Goal: Task Accomplishment & Management: Use online tool/utility

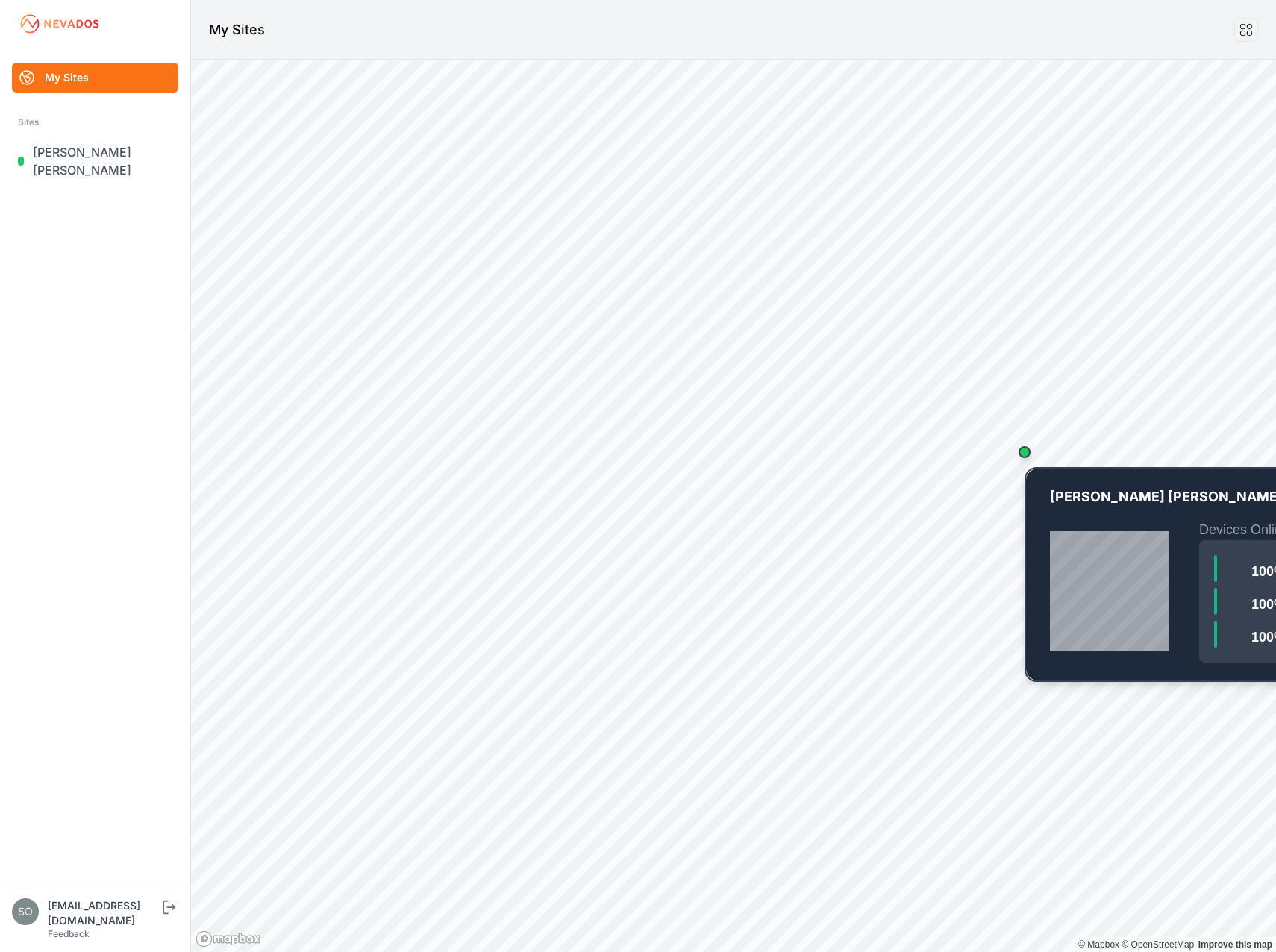
click at [1030, 456] on div "Map marker" at bounding box center [1024, 452] width 29 height 29
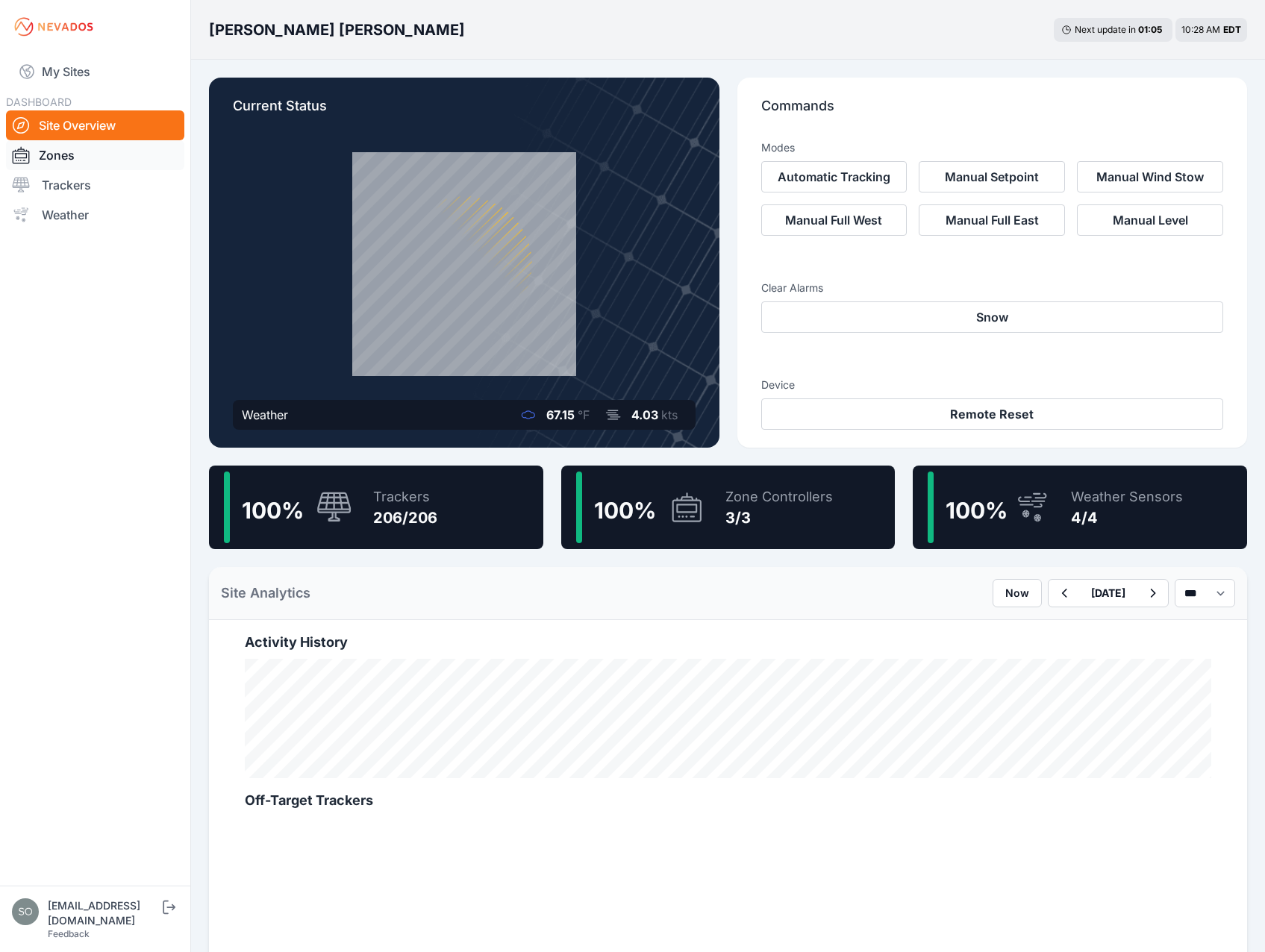
click at [57, 159] on link "Zones" at bounding box center [95, 155] width 178 height 29
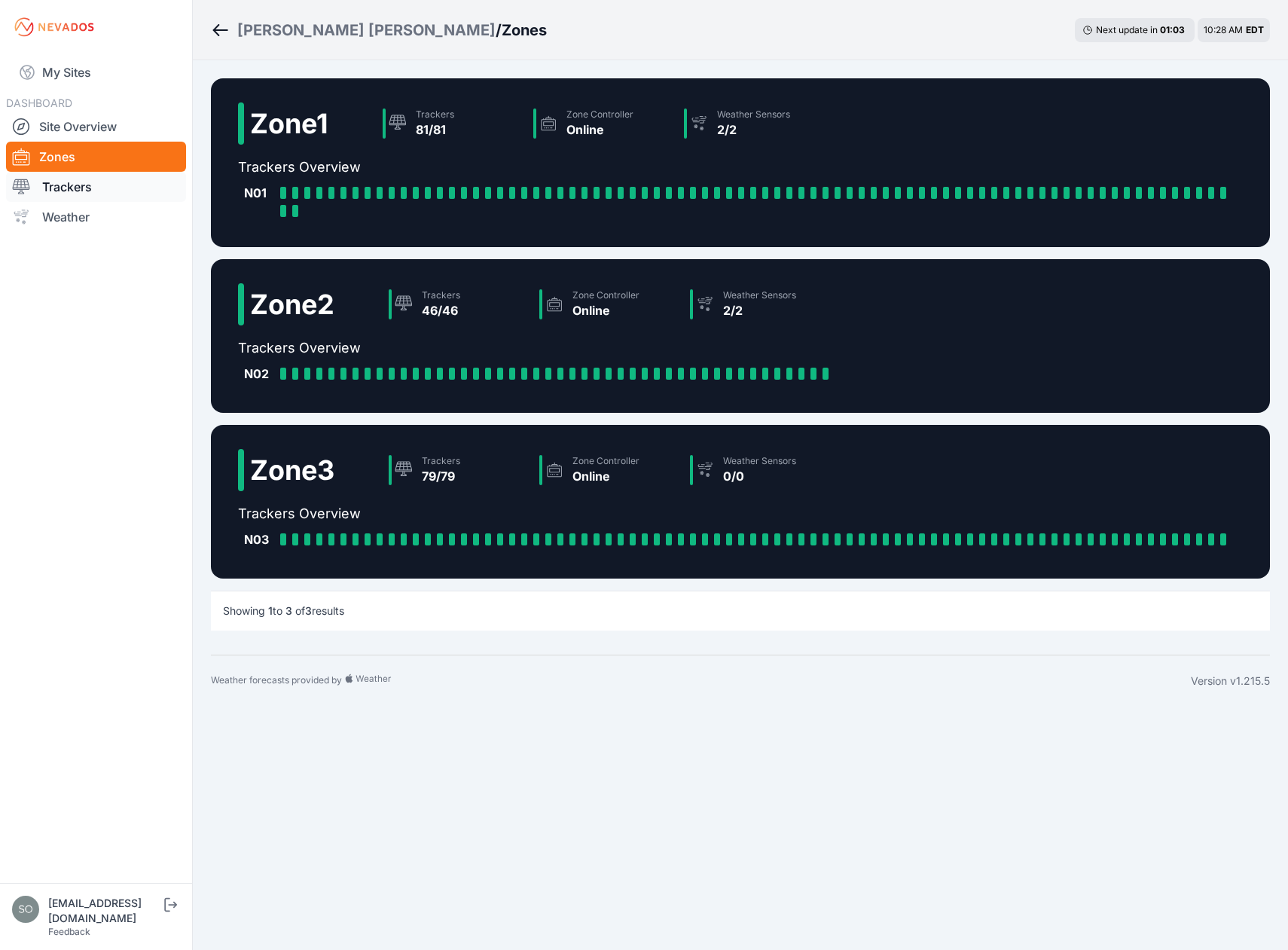
click at [52, 191] on link "Trackers" at bounding box center [96, 186] width 180 height 30
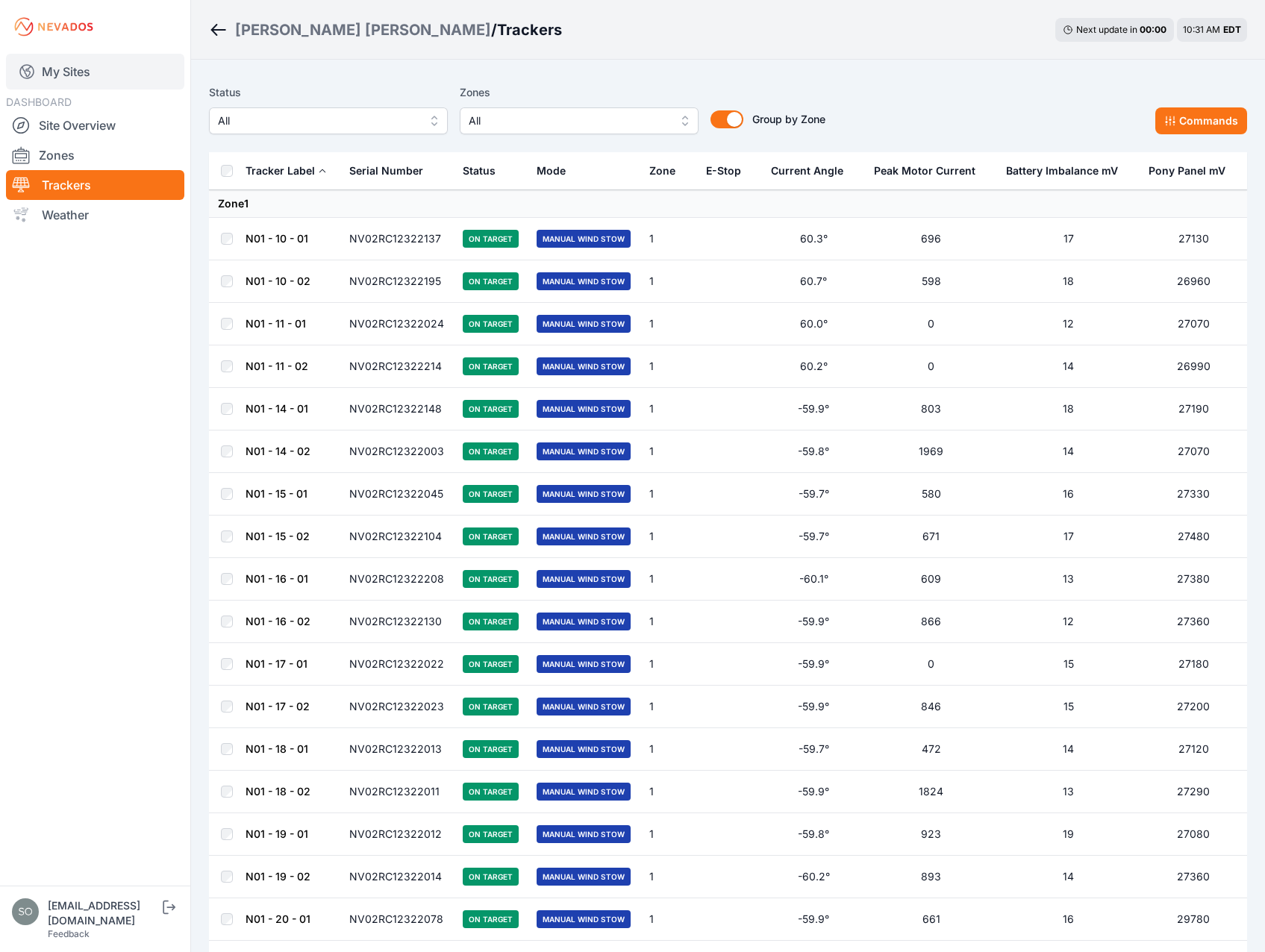
click at [75, 69] on link "My Sites" at bounding box center [95, 71] width 178 height 36
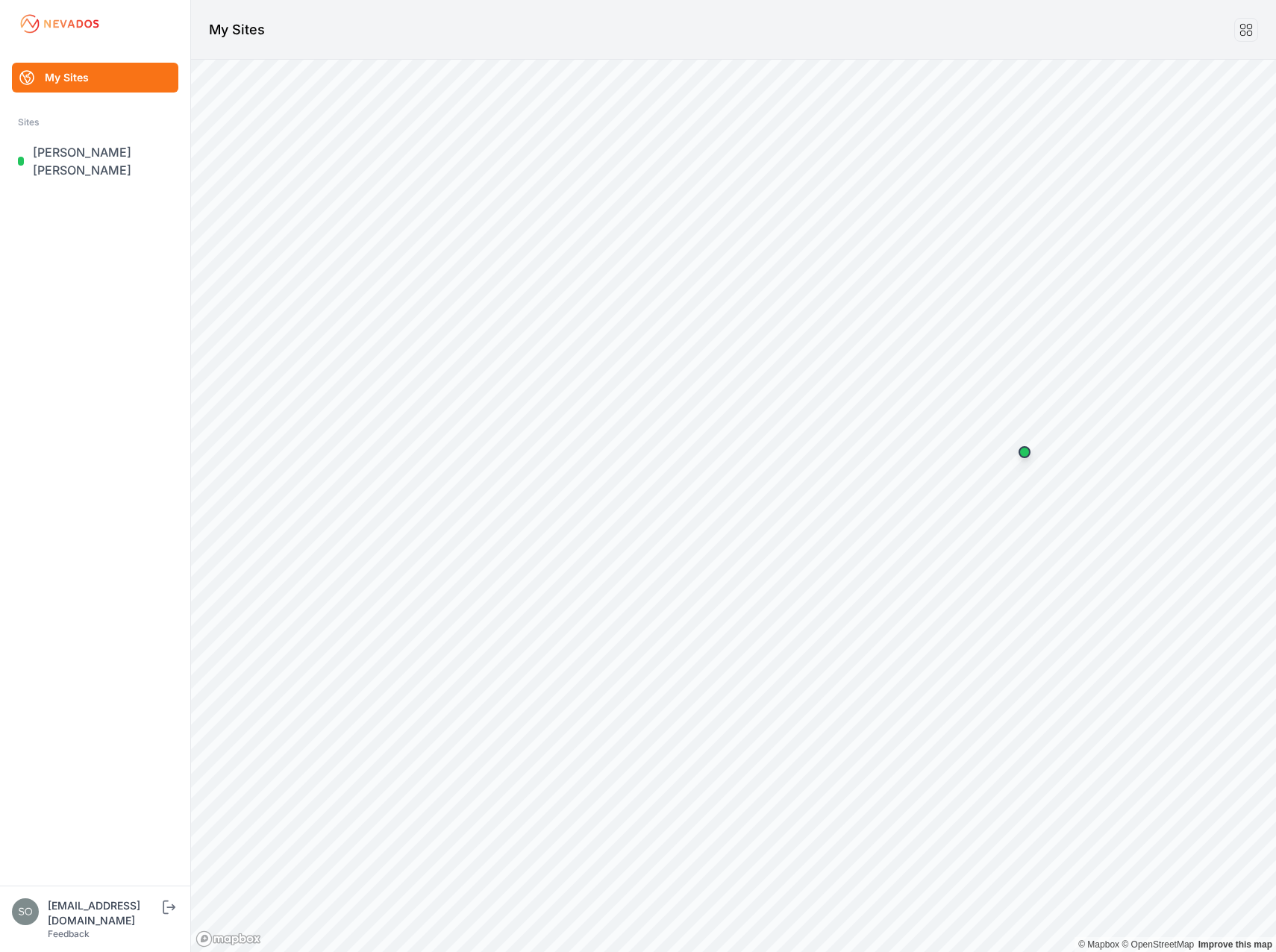
click at [96, 927] on div "[EMAIL_ADDRESS][DOMAIN_NAME]" at bounding box center [103, 913] width 112 height 29
click at [1247, 29] on icon at bounding box center [1246, 29] width 16 height 16
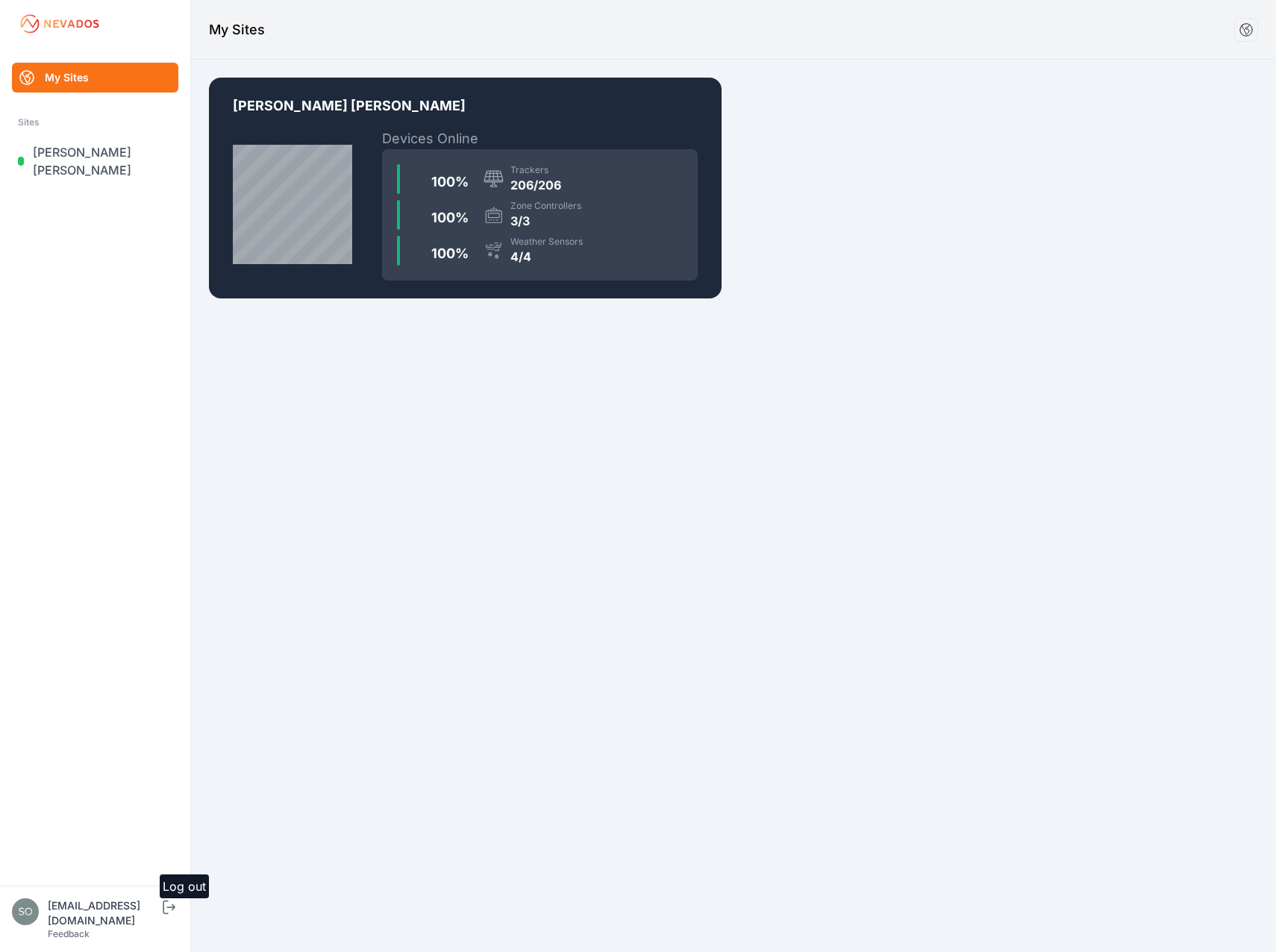
click at [178, 916] on icon "submit" at bounding box center [169, 907] width 19 height 18
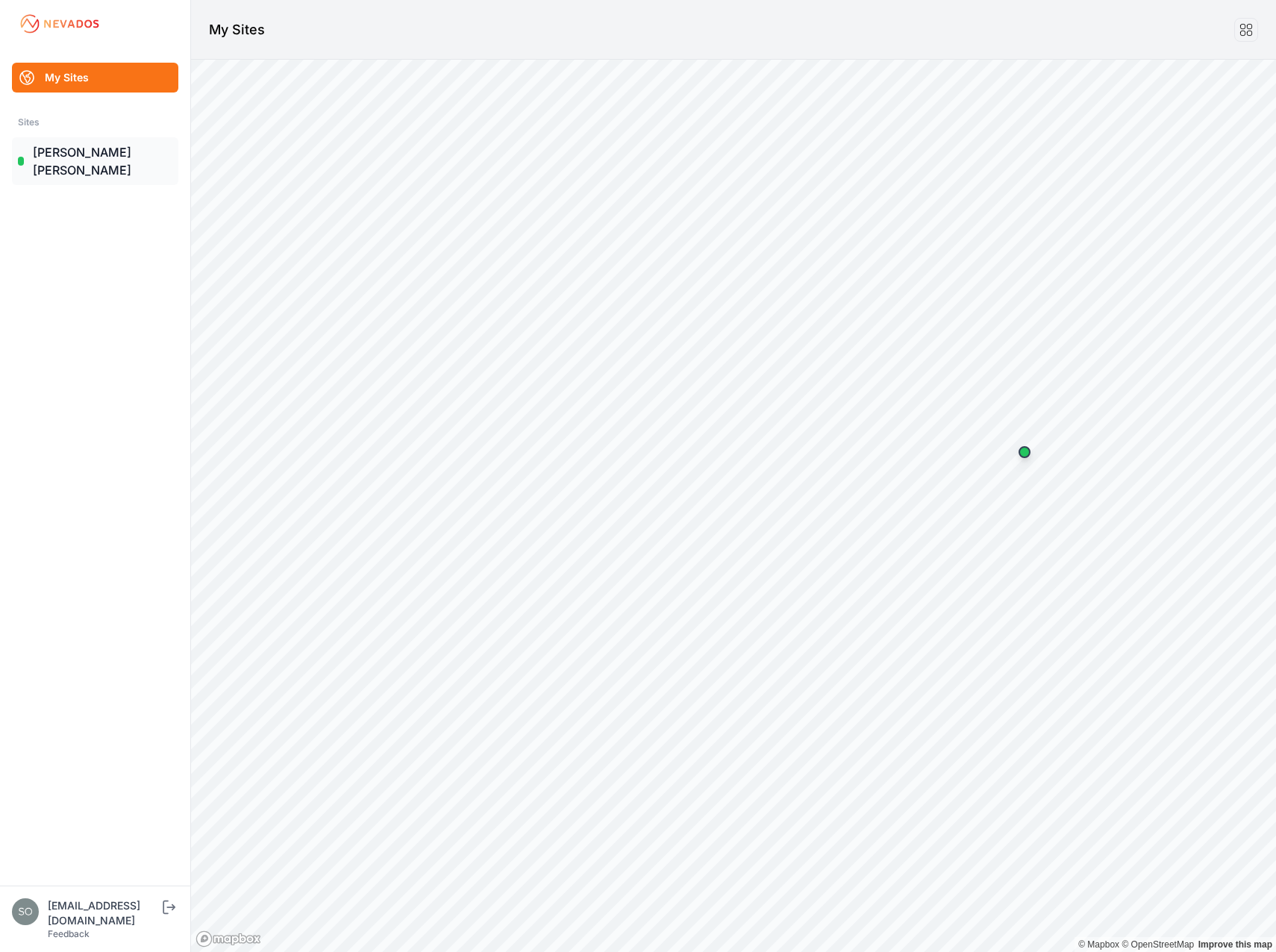
click at [51, 150] on link "[PERSON_NAME] [PERSON_NAME]" at bounding box center [95, 160] width 166 height 48
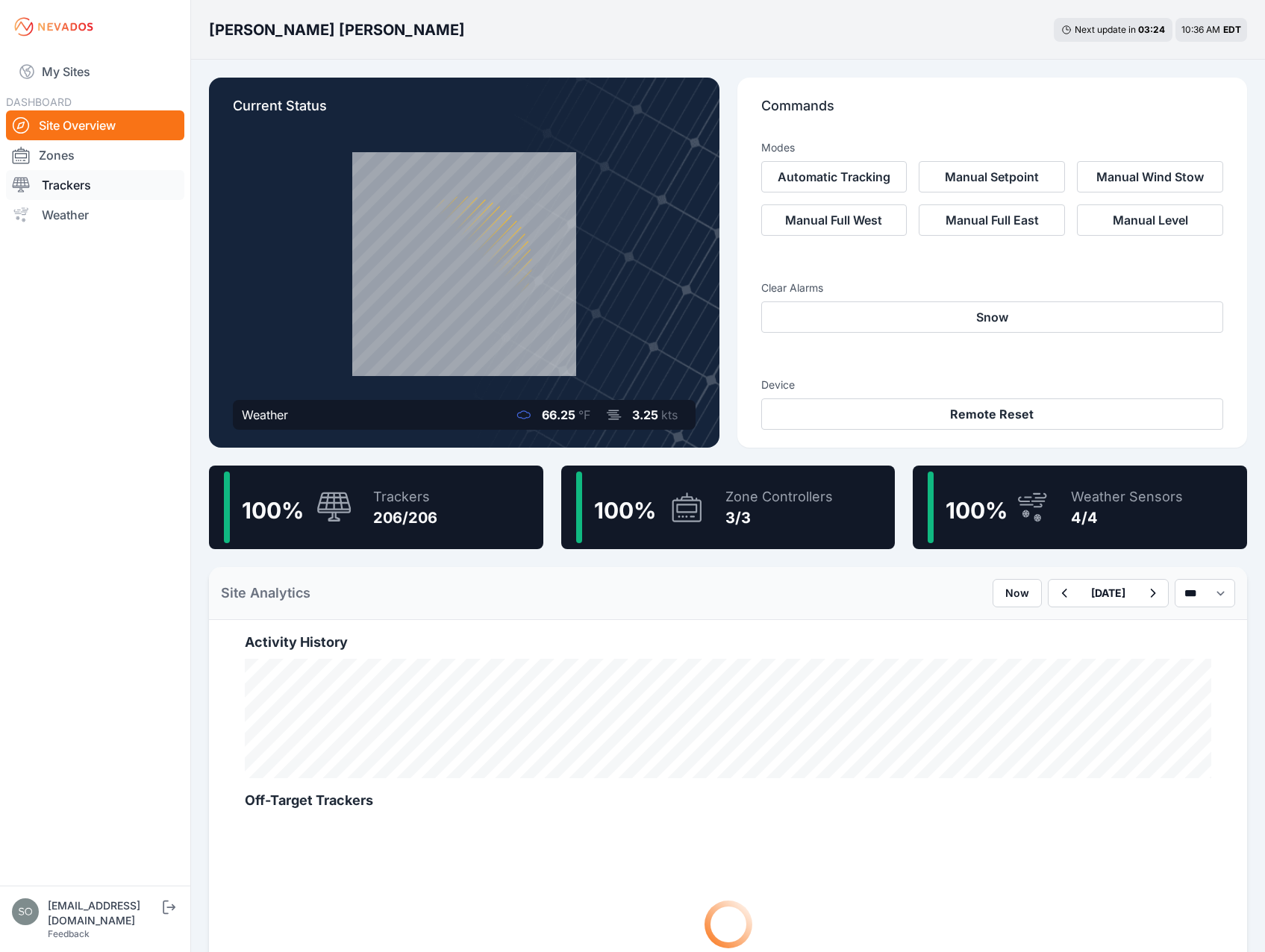
click at [75, 191] on link "Trackers" at bounding box center [95, 185] width 178 height 29
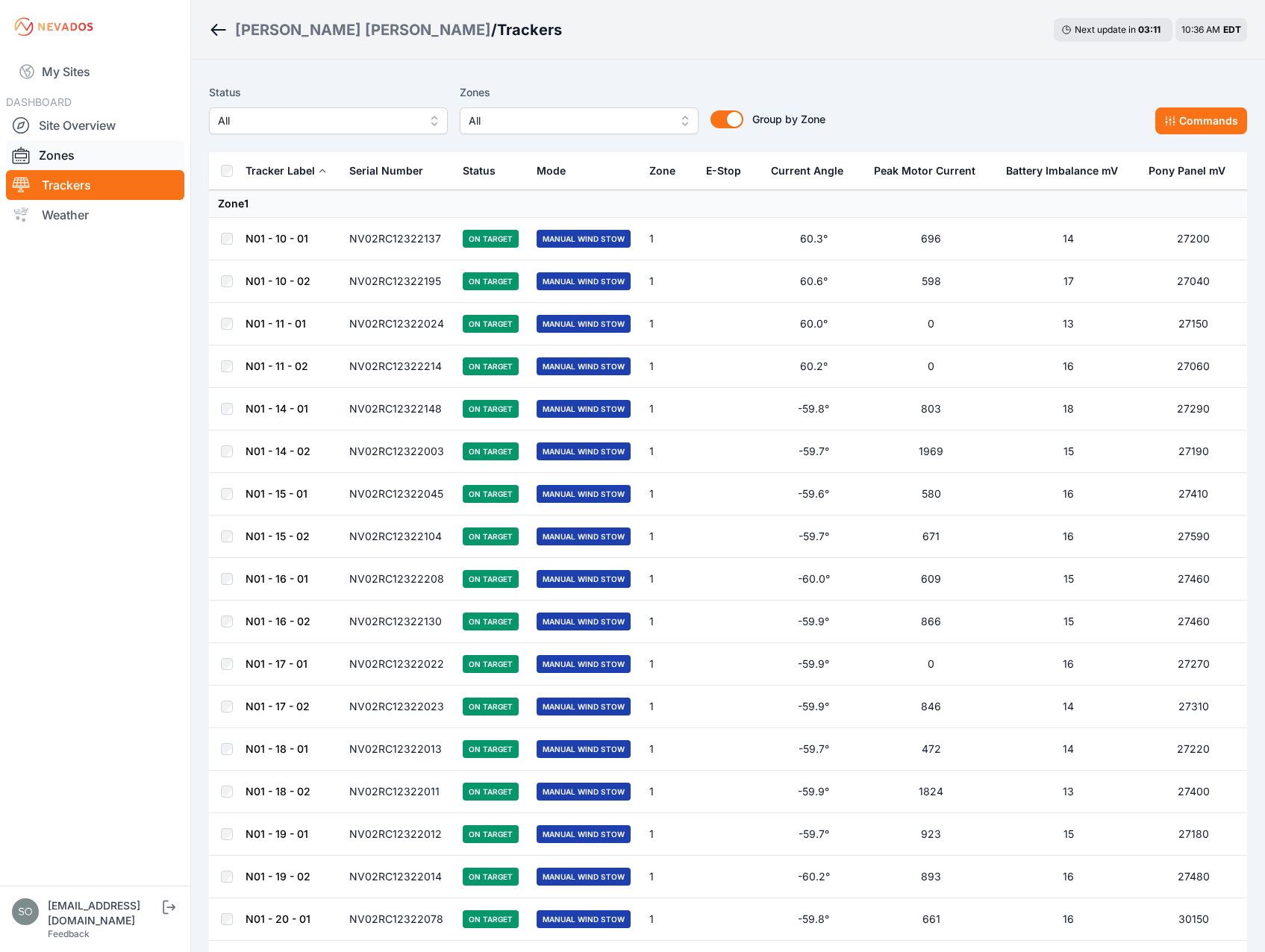
click at [64, 154] on link "Zones" at bounding box center [95, 155] width 178 height 29
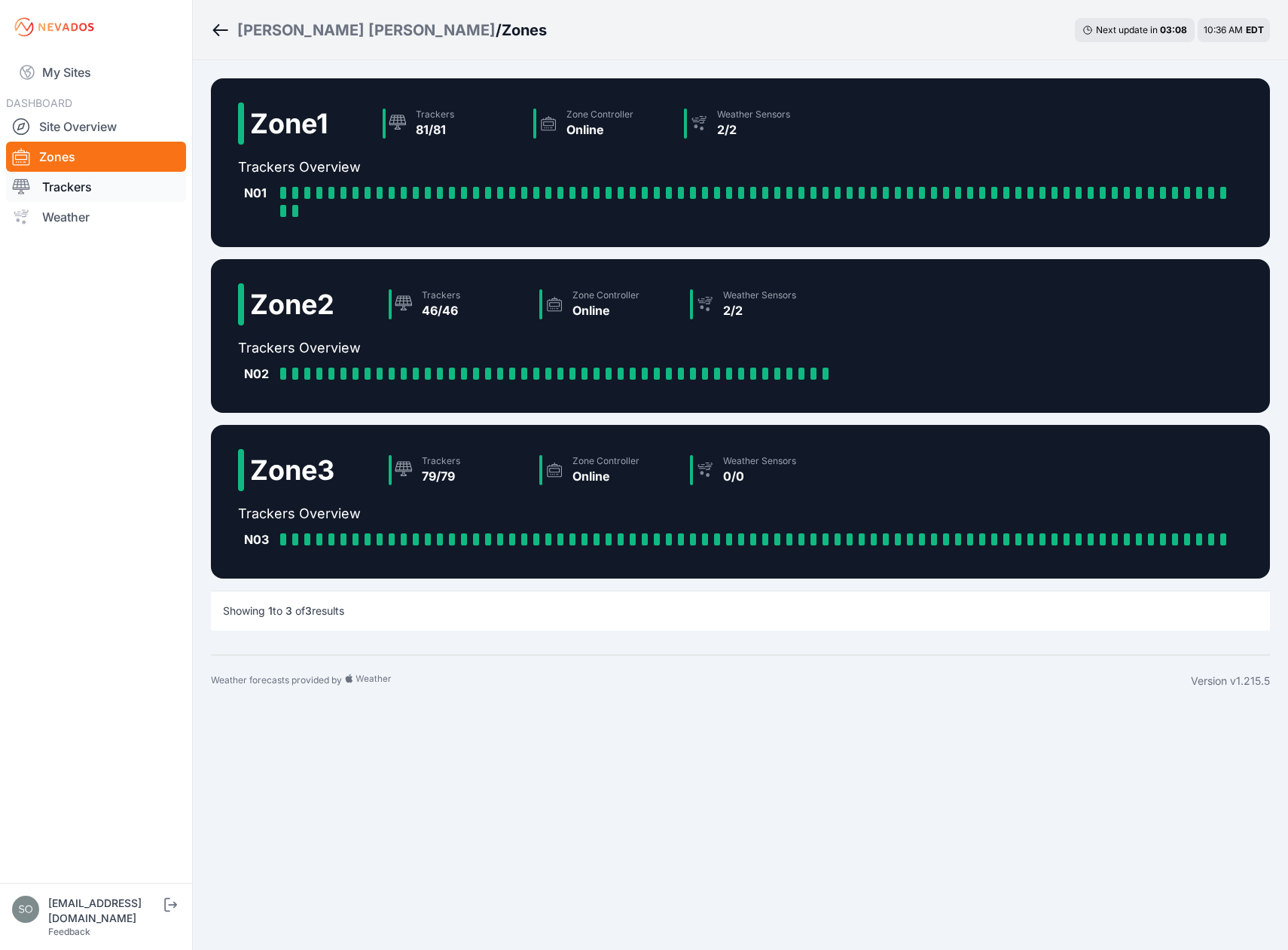
click at [59, 183] on link "Trackers" at bounding box center [96, 186] width 180 height 30
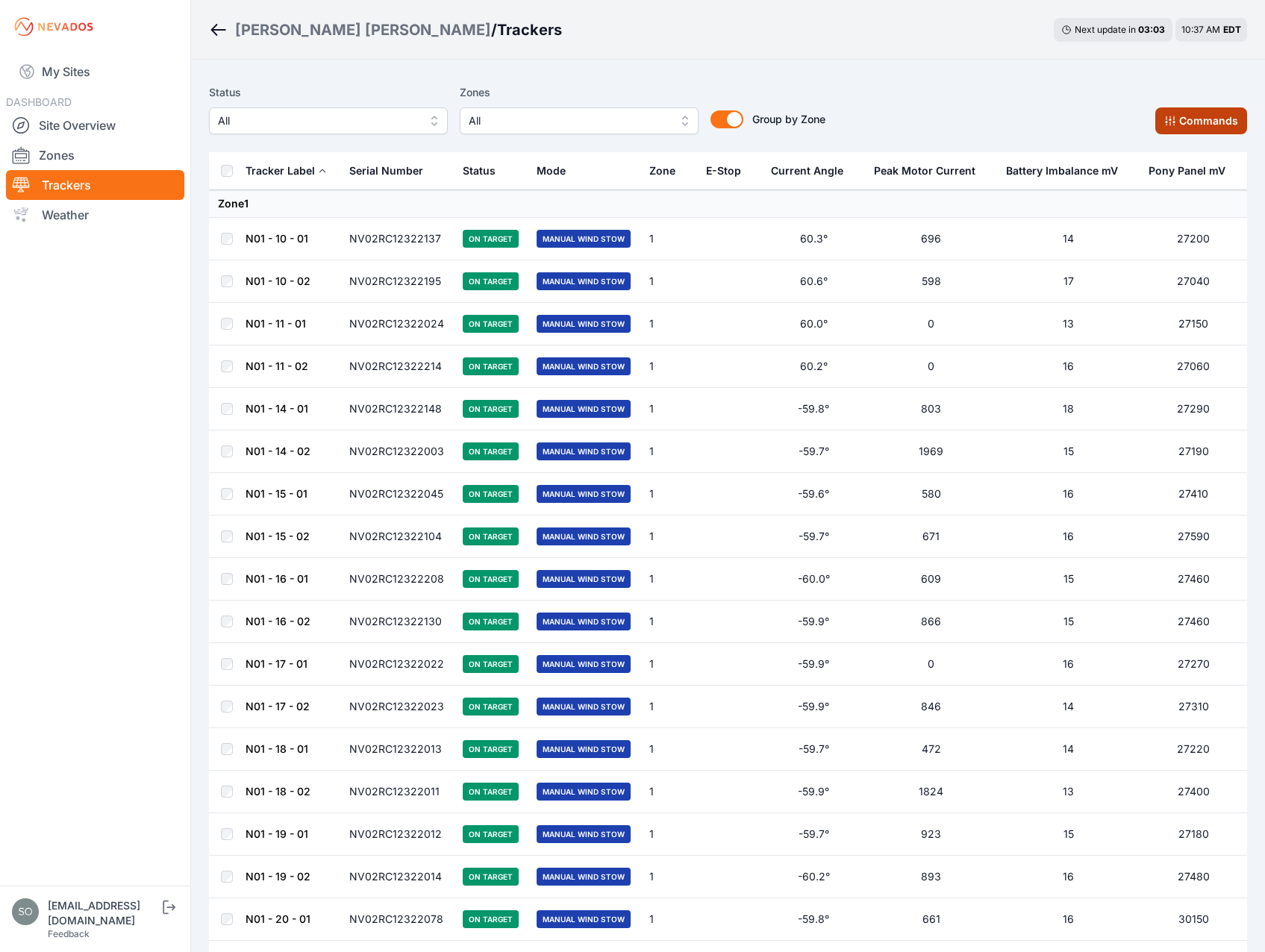
click at [1177, 130] on button "Commands" at bounding box center [1201, 120] width 92 height 27
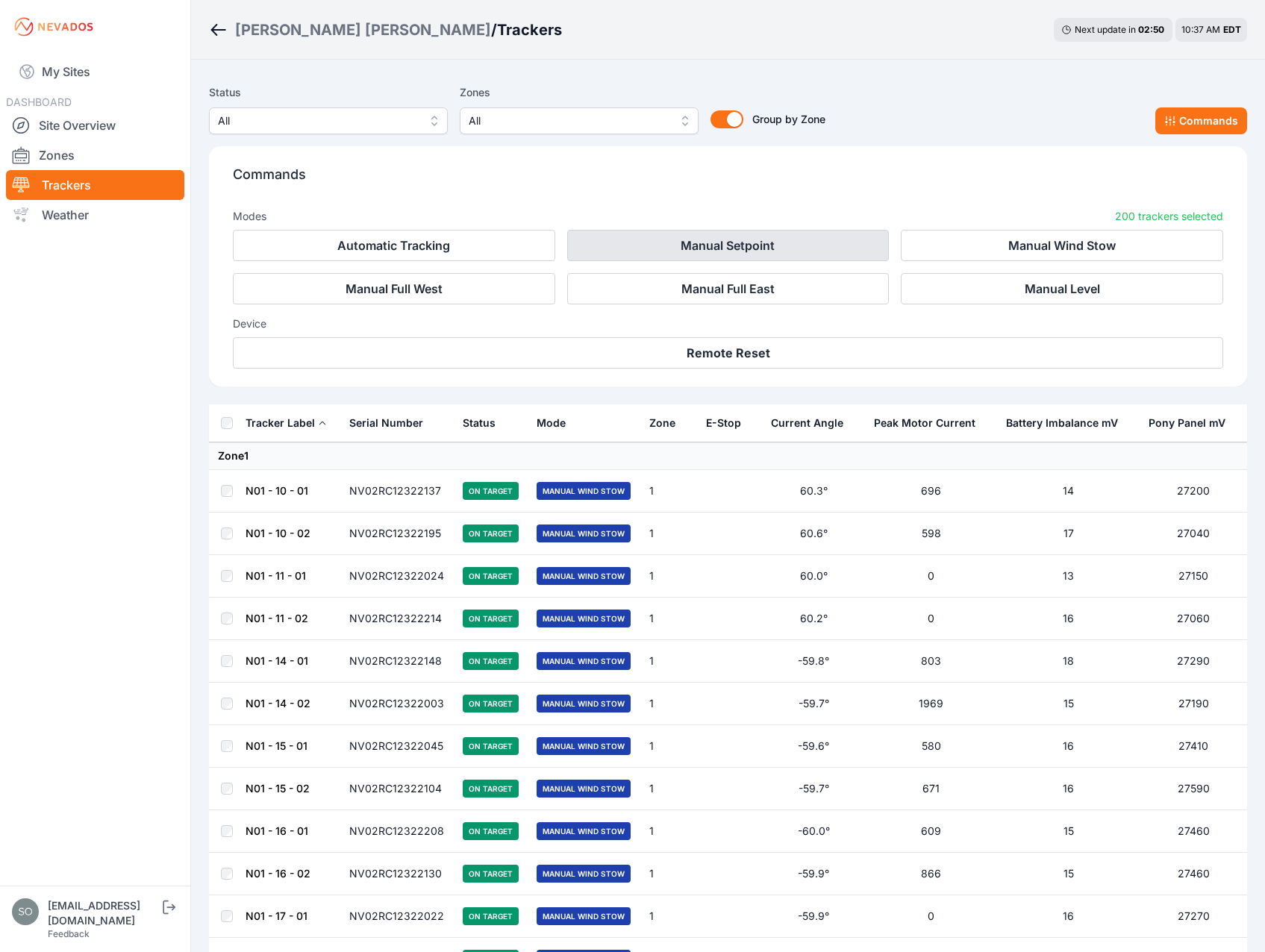
click at [693, 244] on button "Manual Setpoint" at bounding box center [729, 245] width 322 height 31
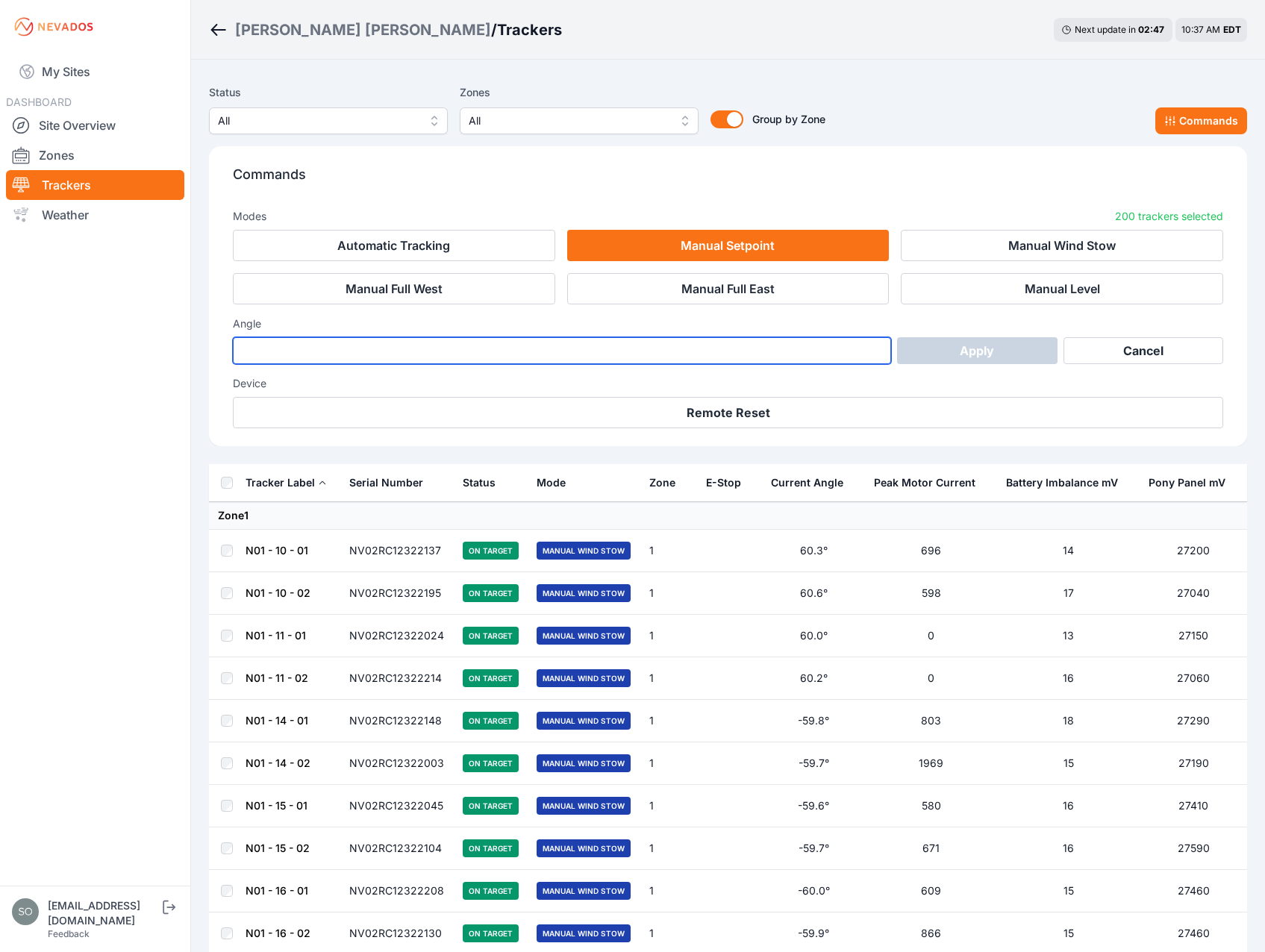
click at [589, 340] on input "number" at bounding box center [562, 350] width 658 height 27
click at [242, 350] on input "**" at bounding box center [562, 350] width 658 height 27
type input "***"
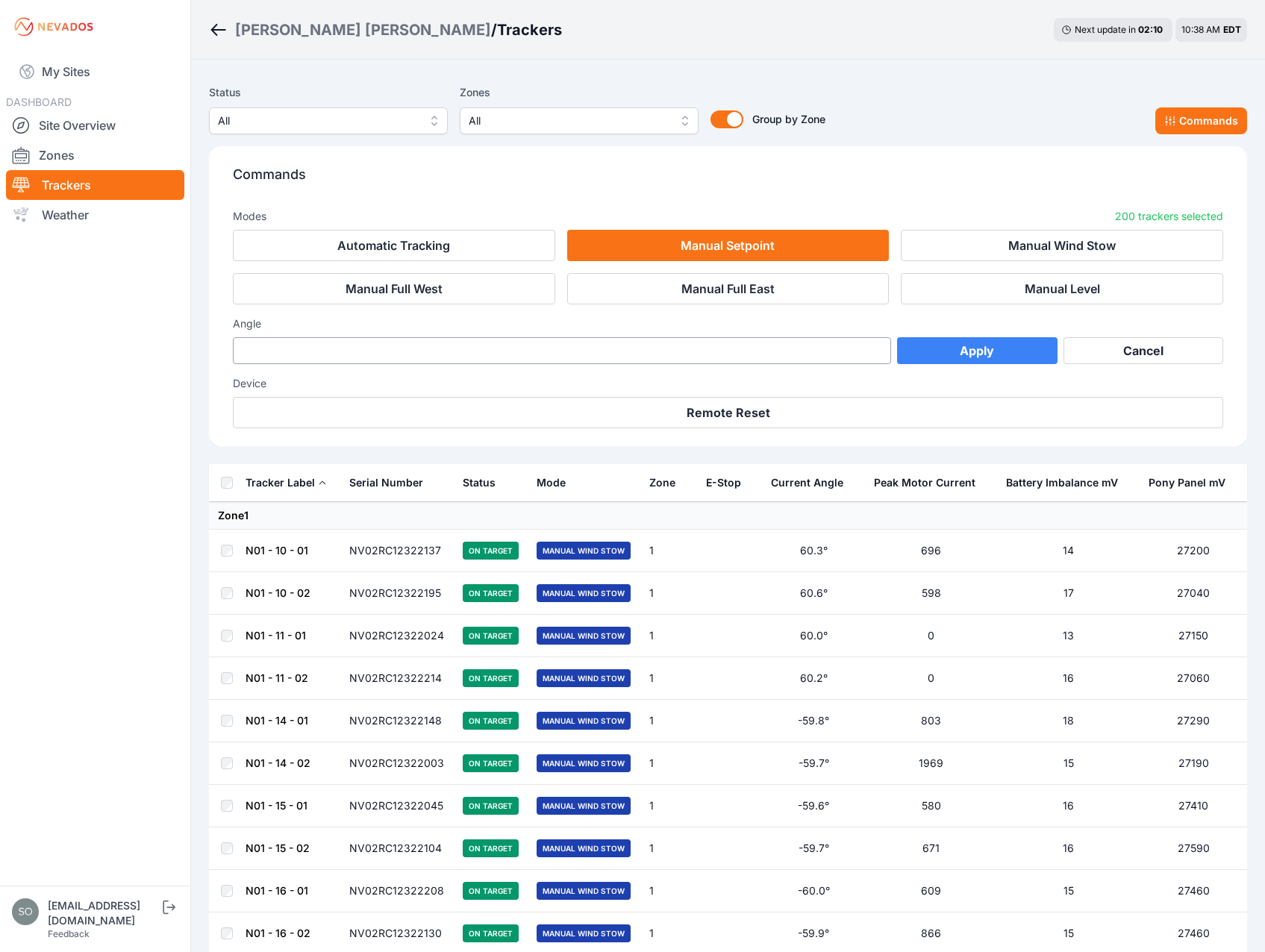
click at [995, 341] on button "Apply" at bounding box center [976, 350] width 160 height 27
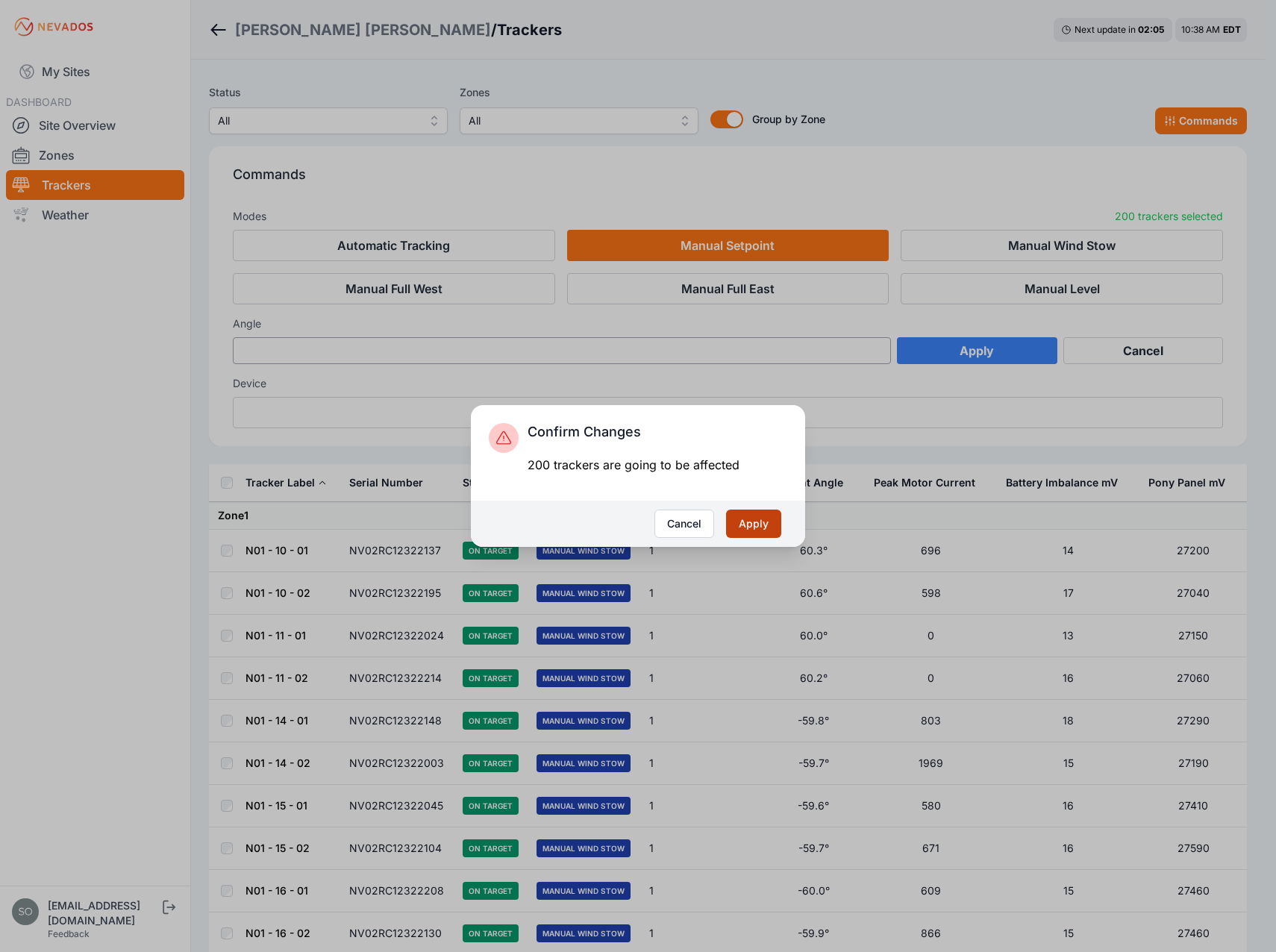
click at [761, 524] on button "Apply" at bounding box center [754, 523] width 55 height 29
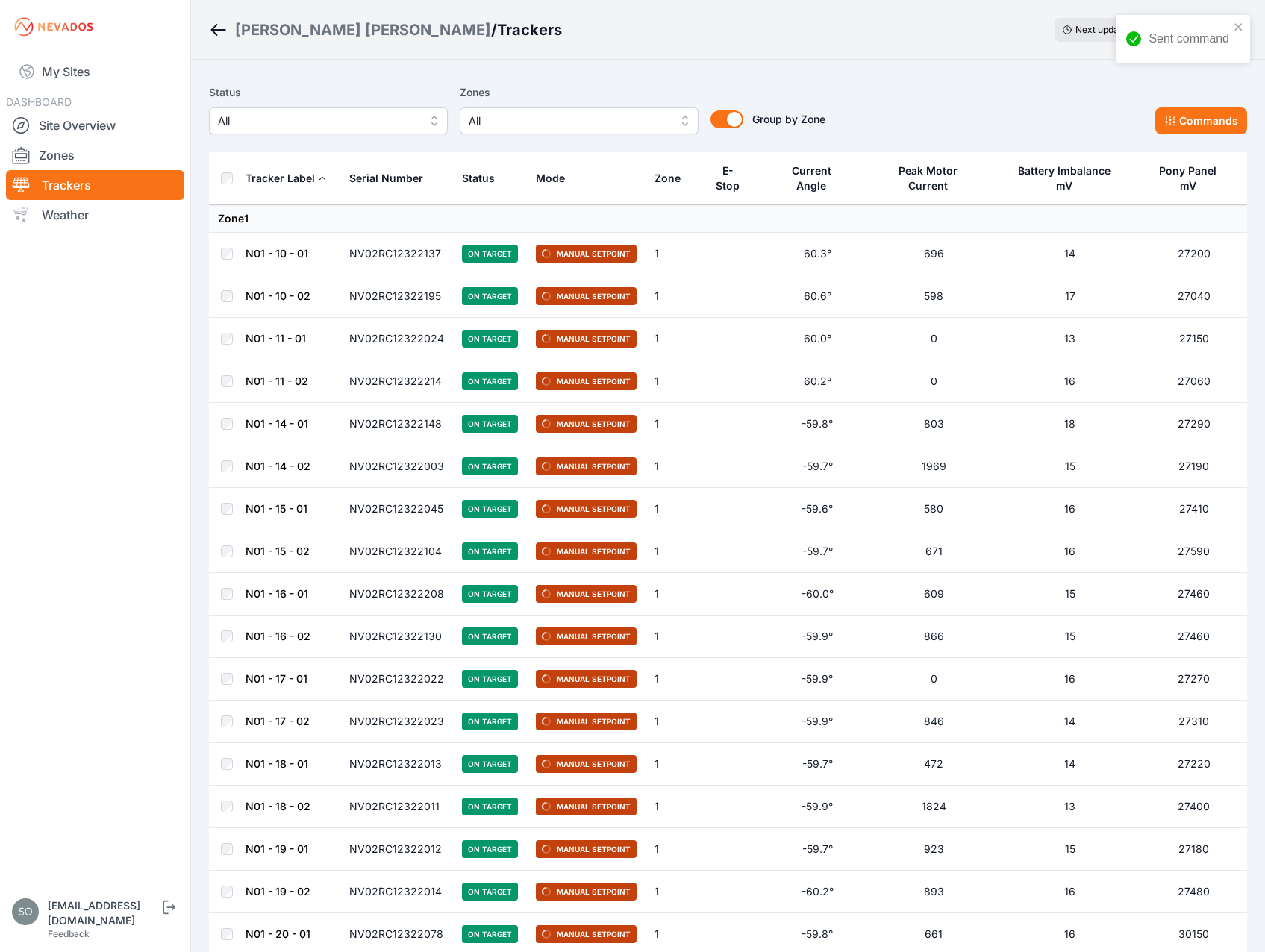
click at [125, 534] on nav "My Sites DASHBOARD Site Overview Zones Trackers Weather" at bounding box center [95, 463] width 191 height 820
click at [52, 655] on nav "My Sites DASHBOARD Site Overview Zones Trackers Weather" at bounding box center [95, 463] width 191 height 820
click at [83, 153] on link "Zones" at bounding box center [95, 155] width 178 height 29
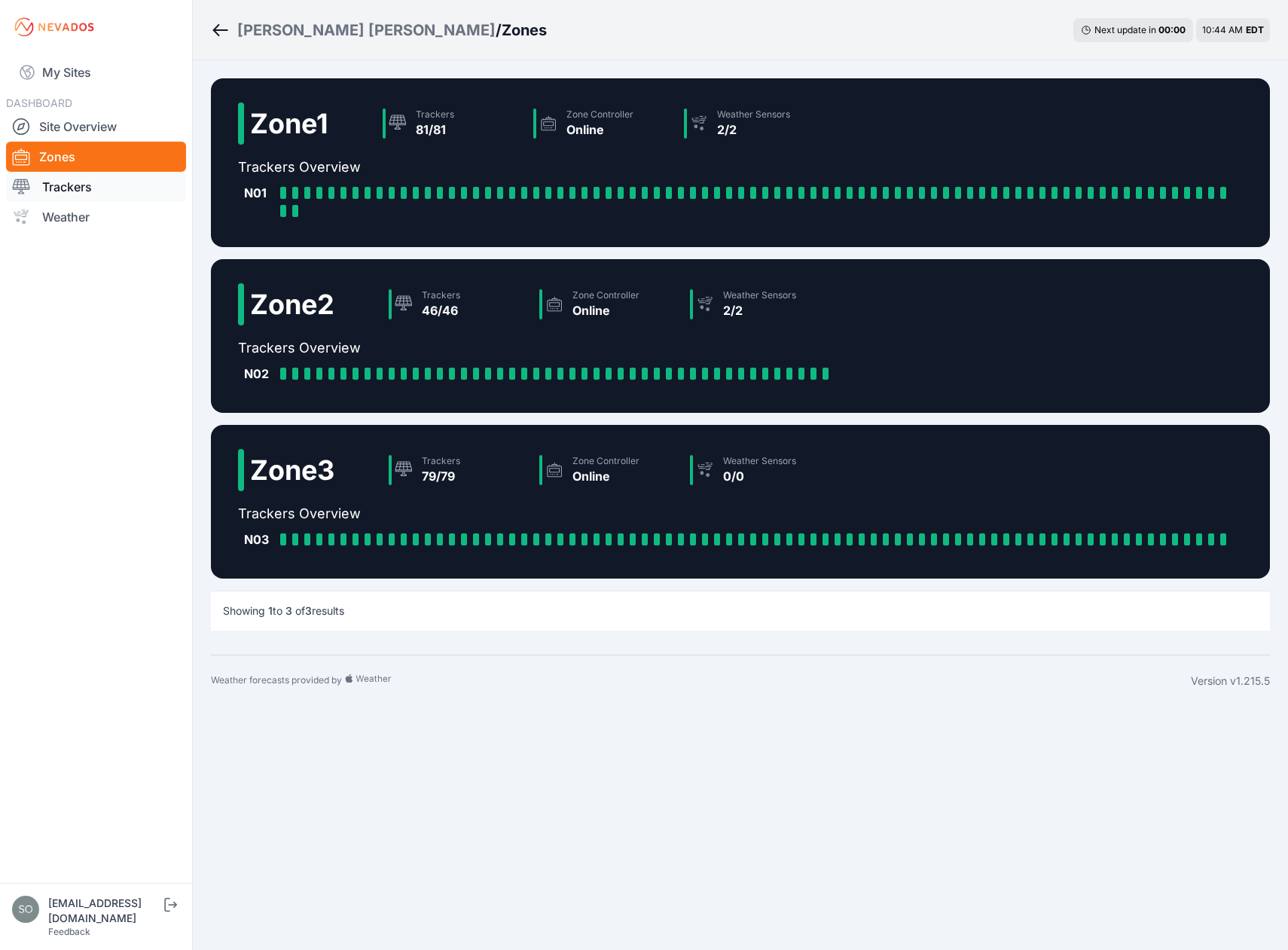
click at [64, 193] on link "Trackers" at bounding box center [96, 186] width 180 height 30
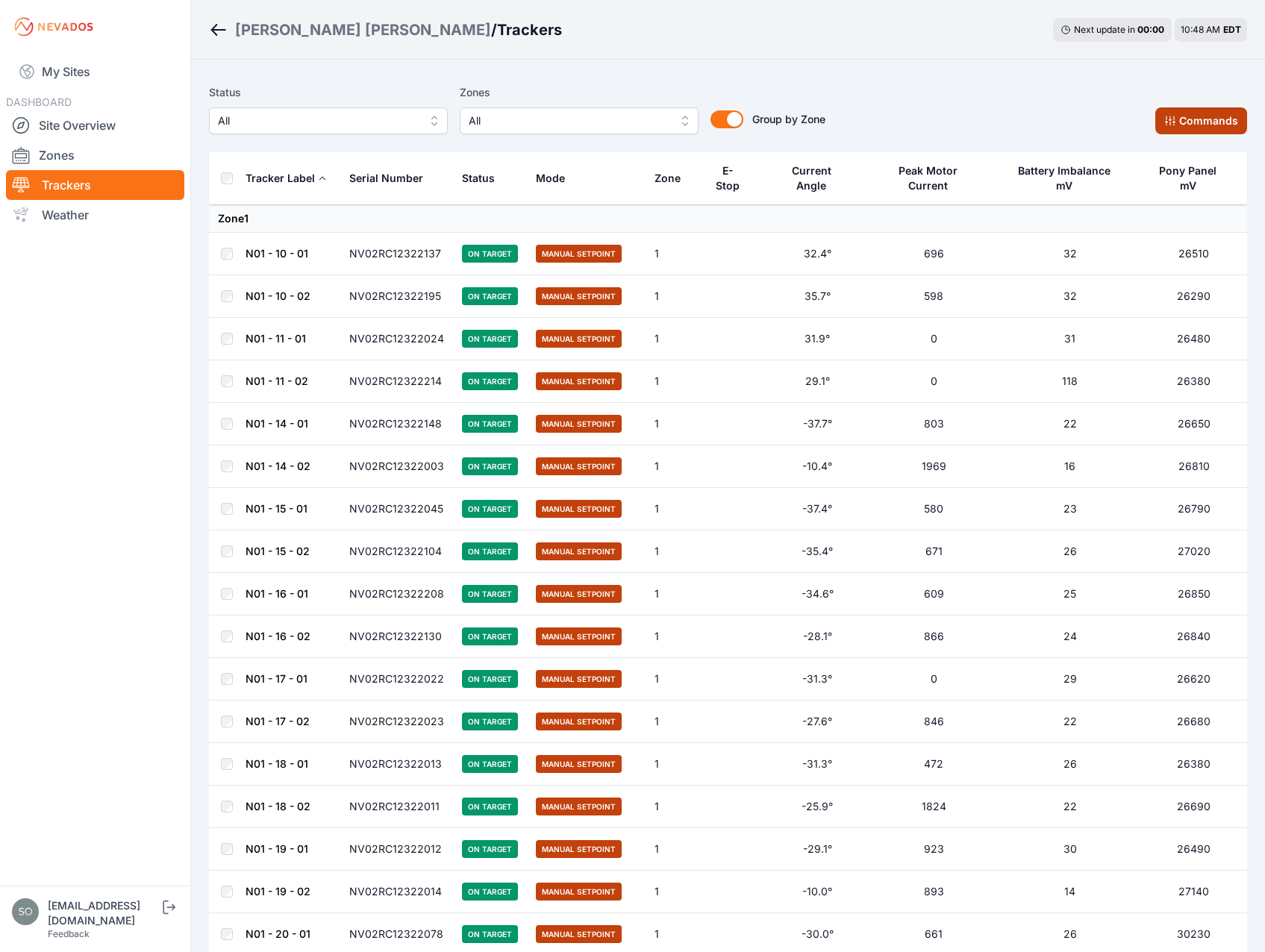
click at [1207, 116] on button "Commands" at bounding box center [1201, 120] width 92 height 27
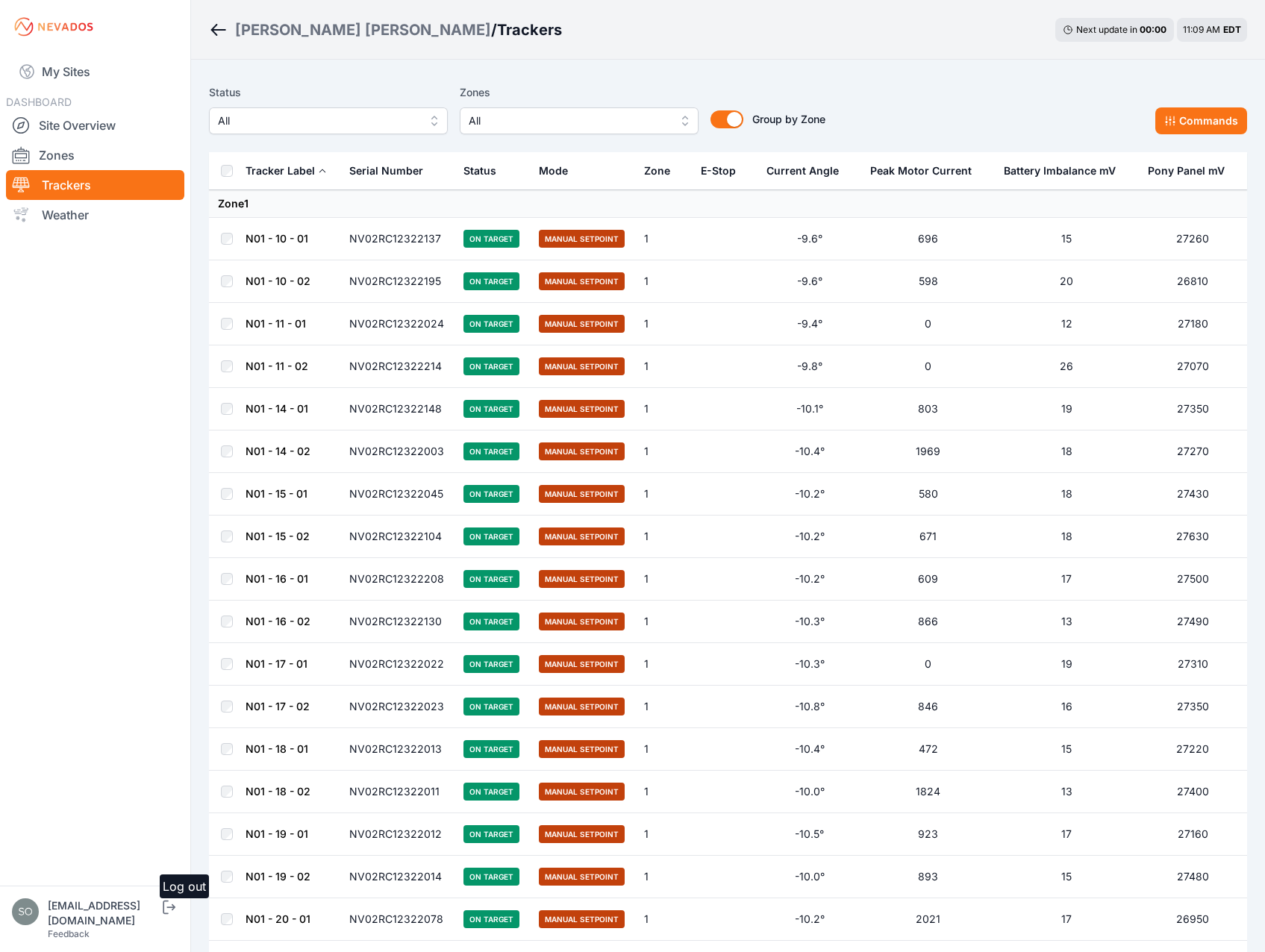
click at [178, 916] on icon "submit" at bounding box center [169, 907] width 19 height 18
